Goal: Task Accomplishment & Management: Manage account settings

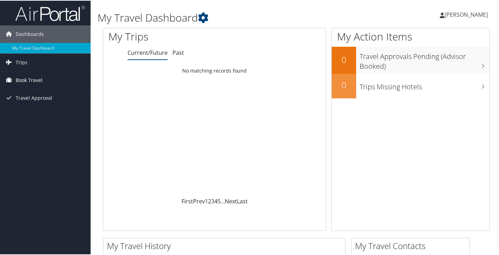
click at [25, 77] on span "Book Travel" at bounding box center [29, 79] width 27 height 17
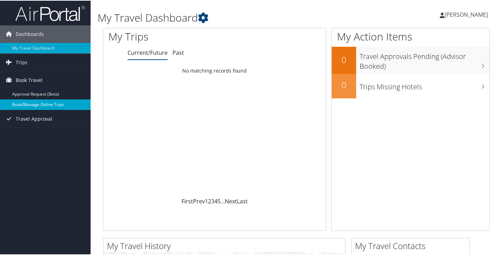
click at [41, 105] on link "Book/Manage Online Trips" at bounding box center [45, 104] width 91 height 10
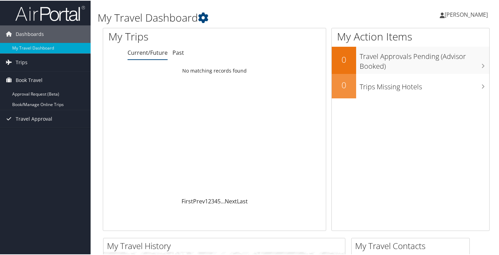
click at [462, 11] on span "[PERSON_NAME]" at bounding box center [466, 14] width 43 height 8
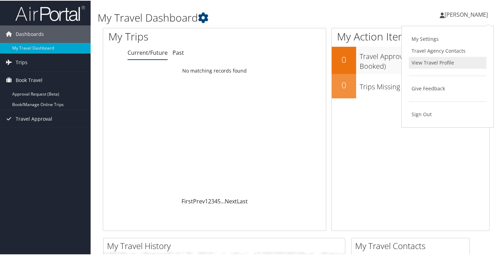
click at [437, 61] on link "View Travel Profile" at bounding box center [448, 62] width 78 height 12
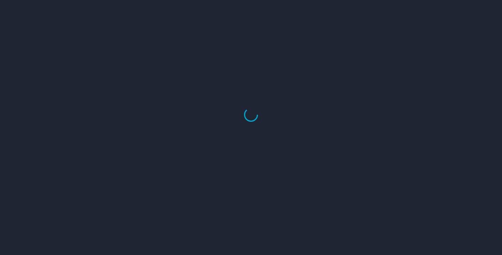
select select "US"
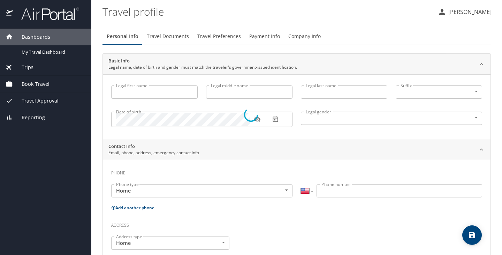
type input "Carolyn"
type input "M"
type input "Bajoie"
type input "Female"
select select "US"
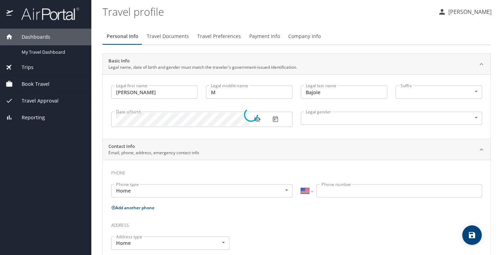
select select "US"
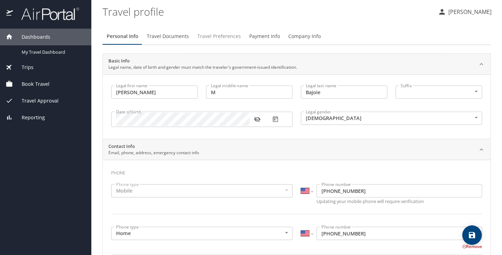
click at [211, 35] on span "Travel Preferences" at bounding box center [219, 36] width 44 height 9
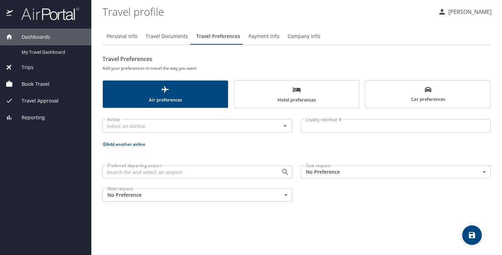
click at [167, 36] on span "Travel Documents" at bounding box center [167, 36] width 42 height 9
